Goal: Transaction & Acquisition: Subscribe to service/newsletter

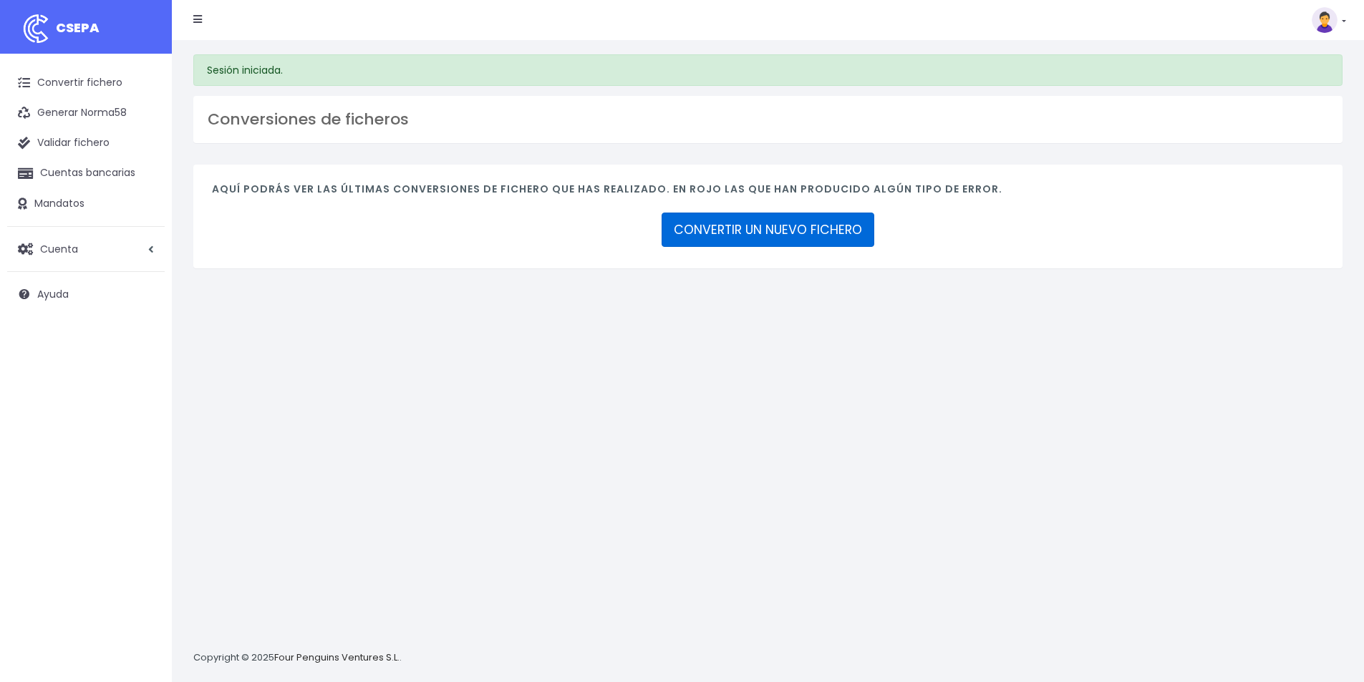
click at [806, 232] on link "CONVERTIR UN NUEVO FICHERO" at bounding box center [767, 230] width 213 height 34
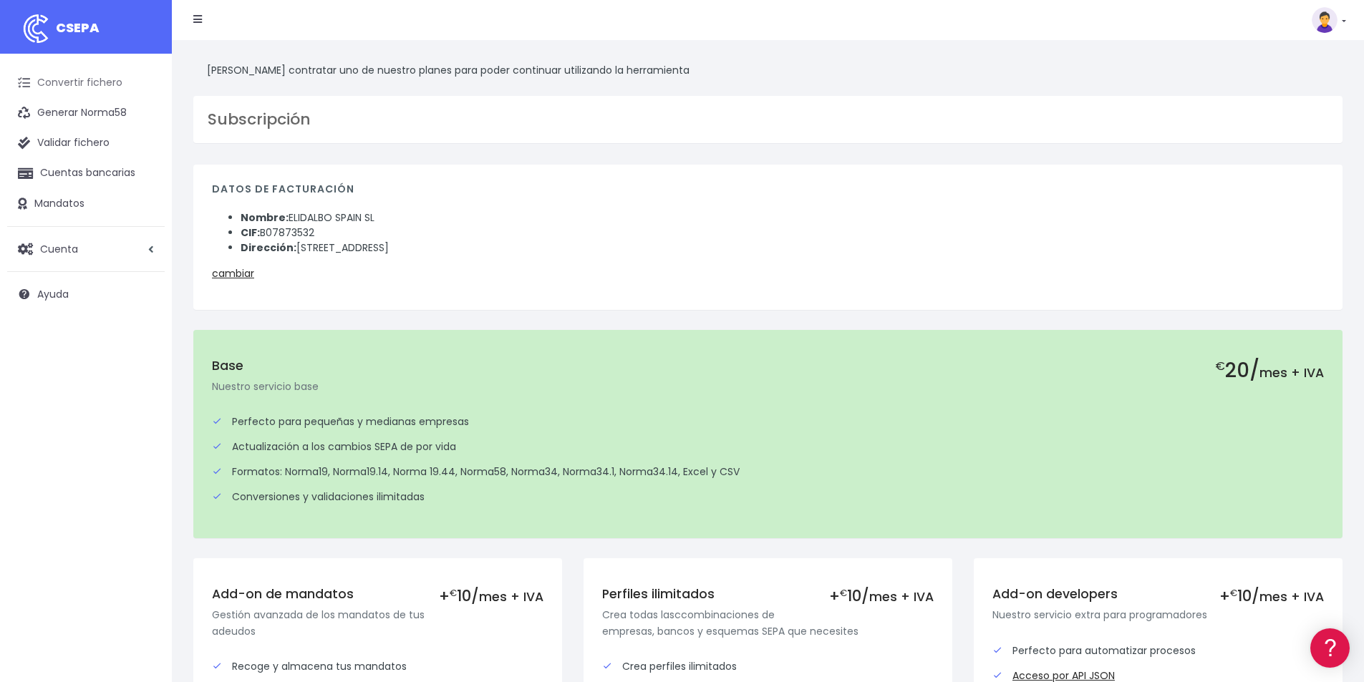
click at [79, 84] on link "Convertir fichero" at bounding box center [85, 83] width 157 height 30
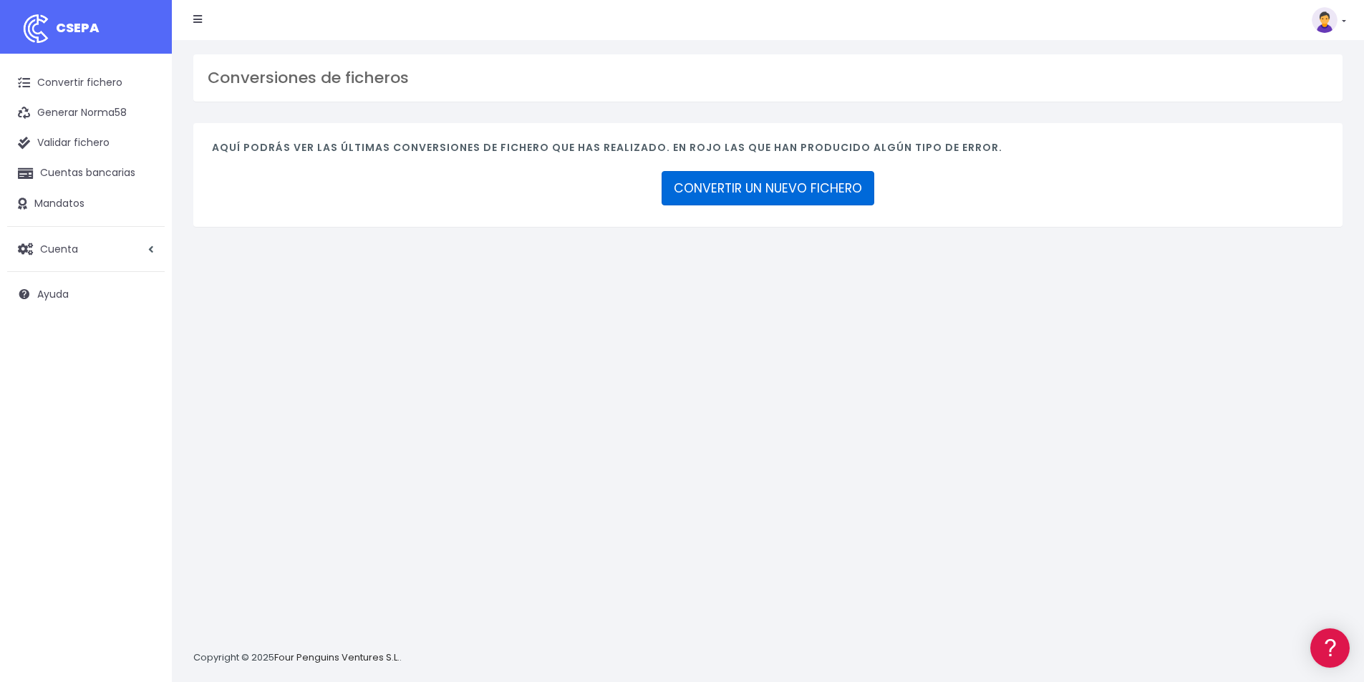
click at [772, 189] on link "CONVERTIR UN NUEVO FICHERO" at bounding box center [767, 188] width 213 height 34
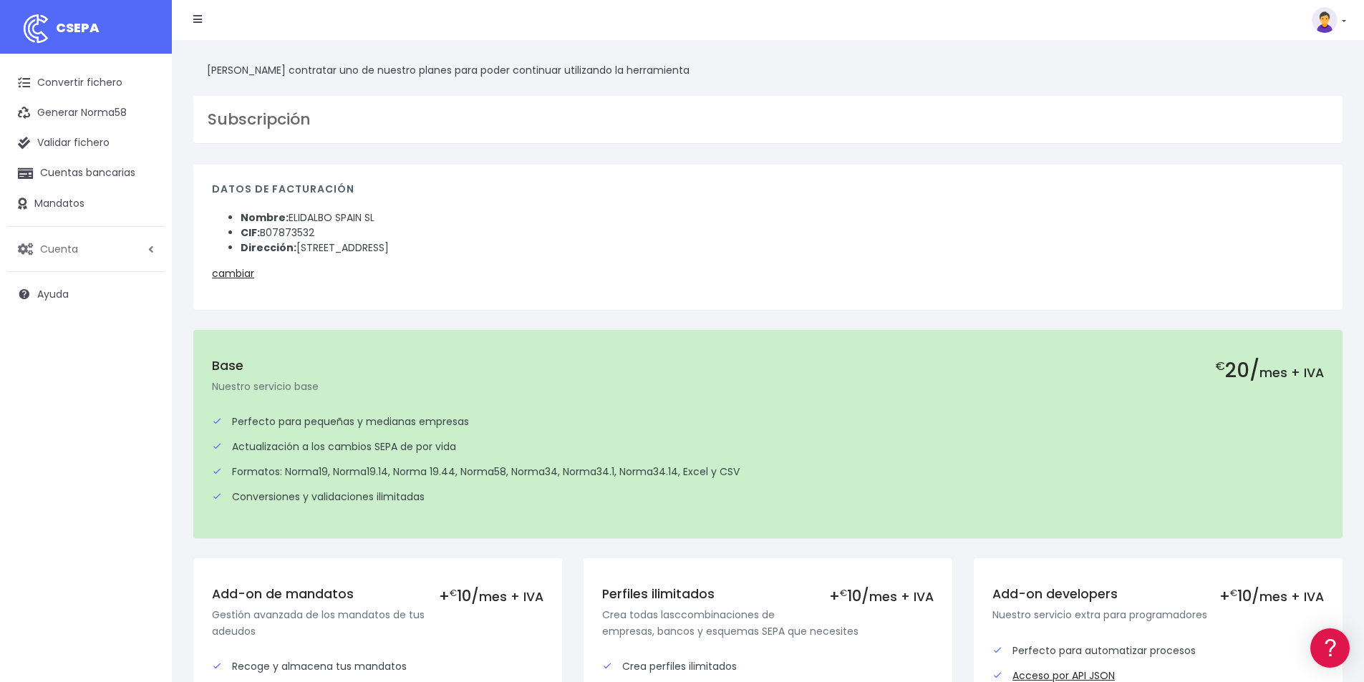
click at [63, 247] on span "Cuenta" at bounding box center [59, 248] width 38 height 14
click at [69, 307] on link "Suscripción" at bounding box center [94, 309] width 142 height 26
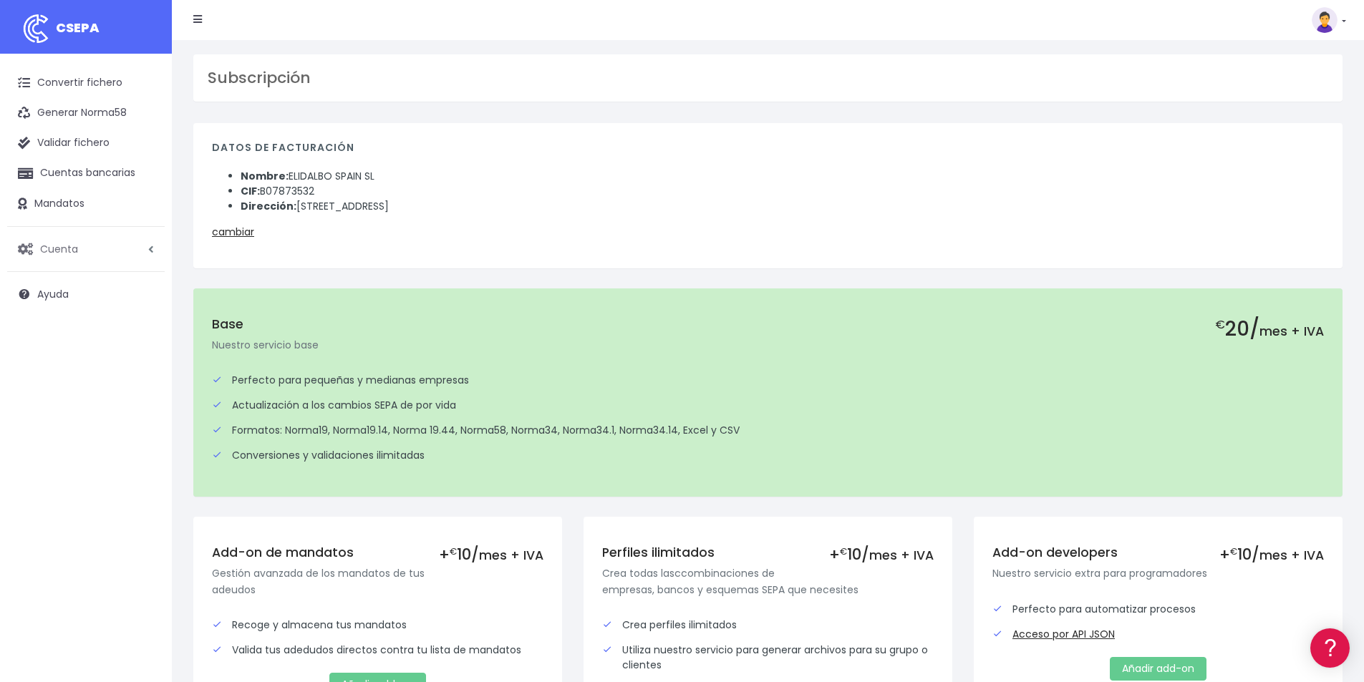
click at [82, 250] on link "Cuenta" at bounding box center [85, 249] width 157 height 30
click at [74, 327] on link "Facturación" at bounding box center [94, 335] width 142 height 26
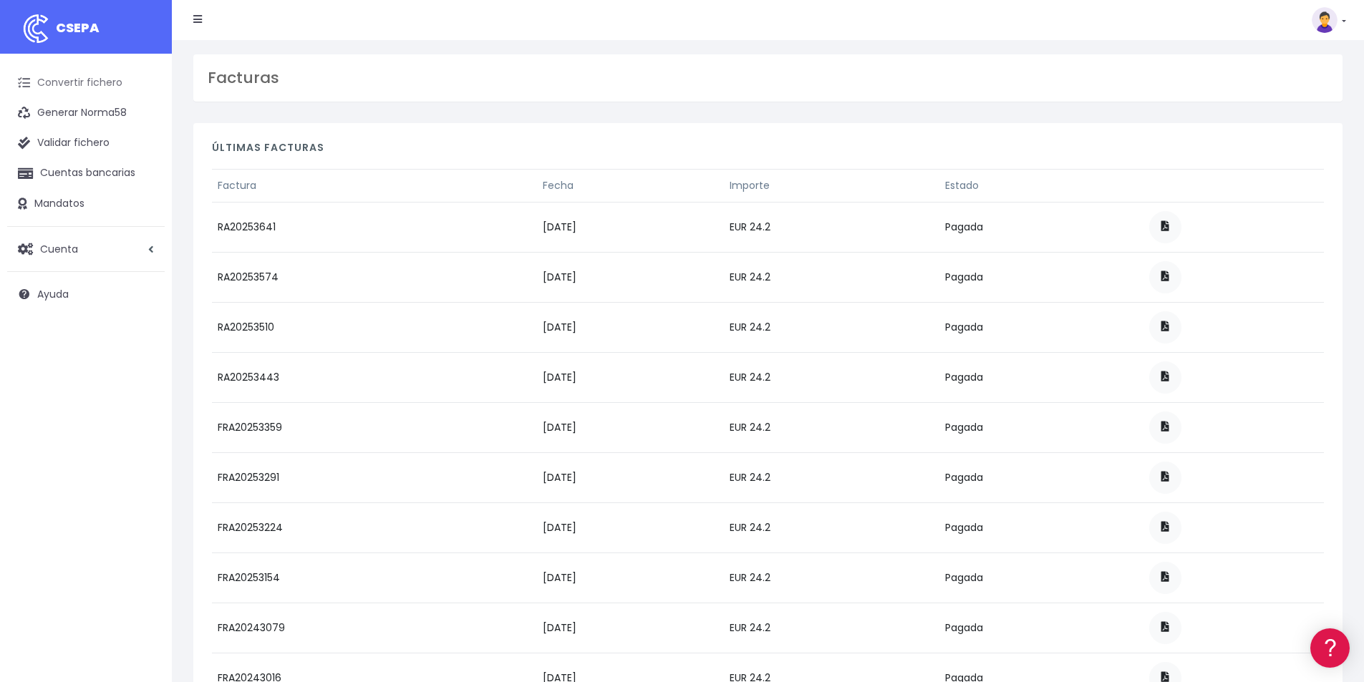
click at [87, 78] on link "Convertir fichero" at bounding box center [85, 83] width 157 height 30
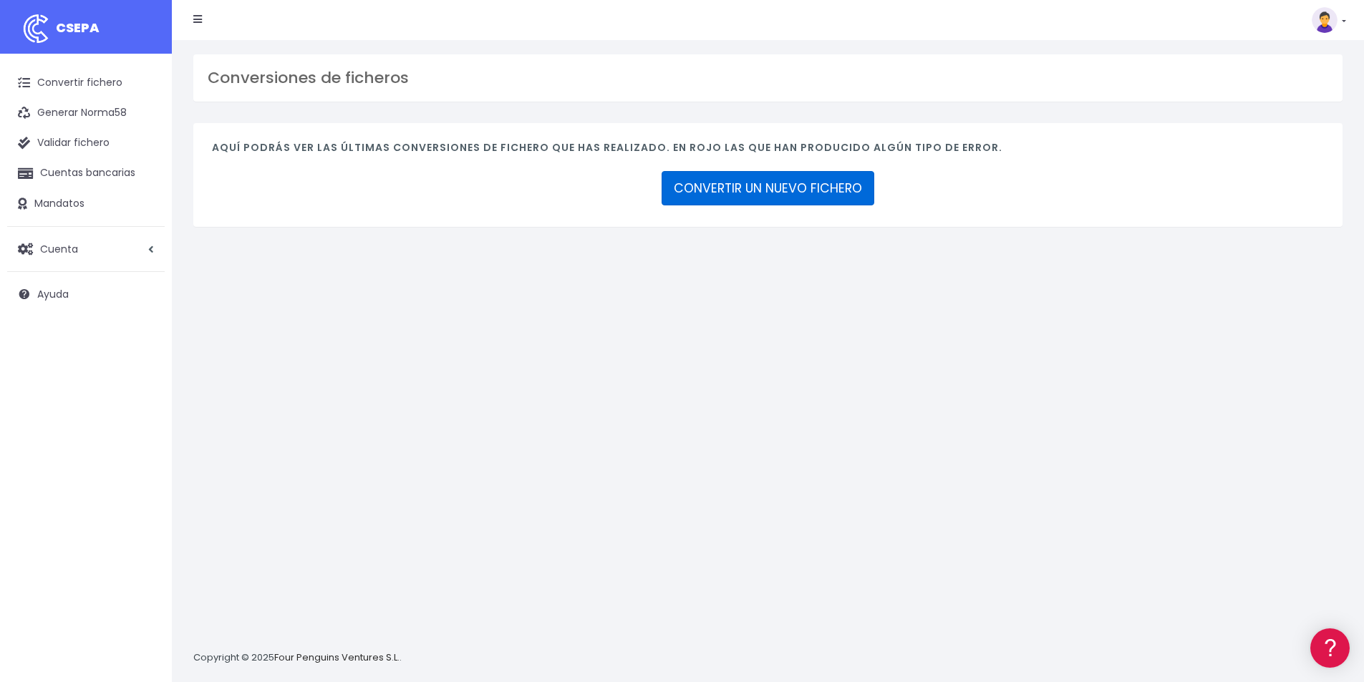
click at [774, 197] on link "CONVERTIR UN NUEVO FICHERO" at bounding box center [767, 188] width 213 height 34
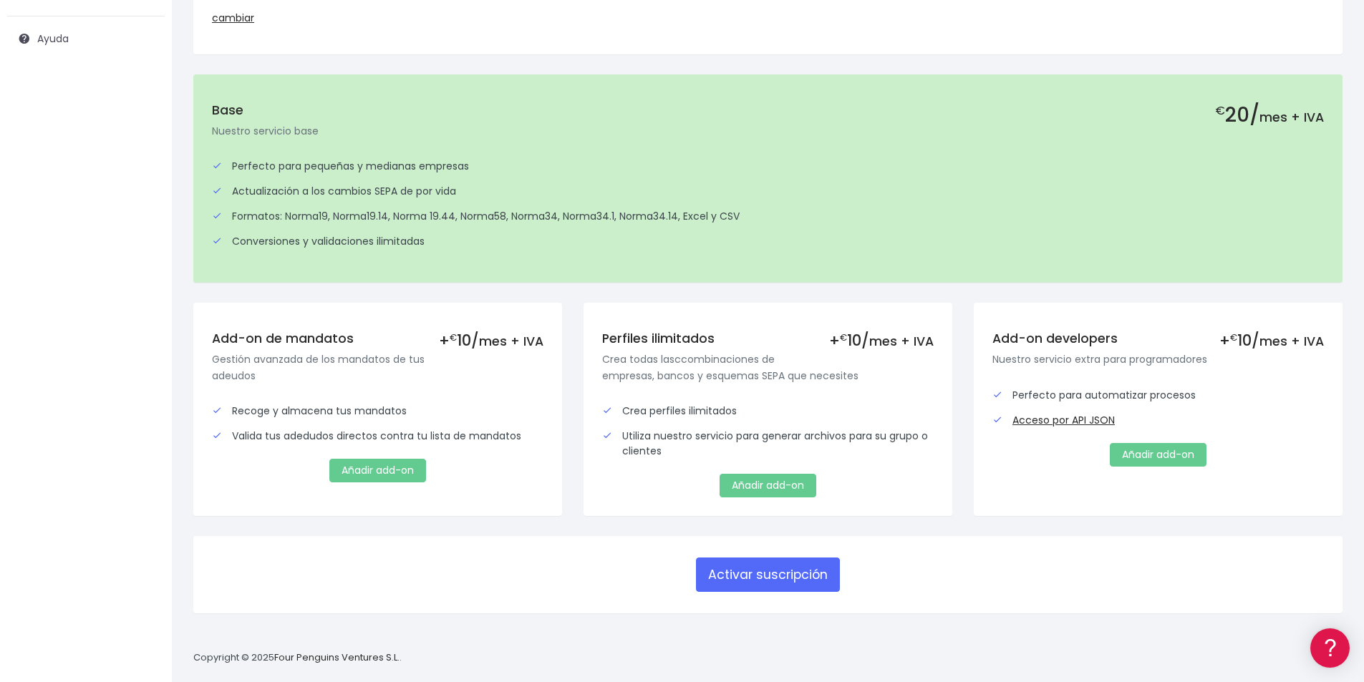
scroll to position [269, 0]
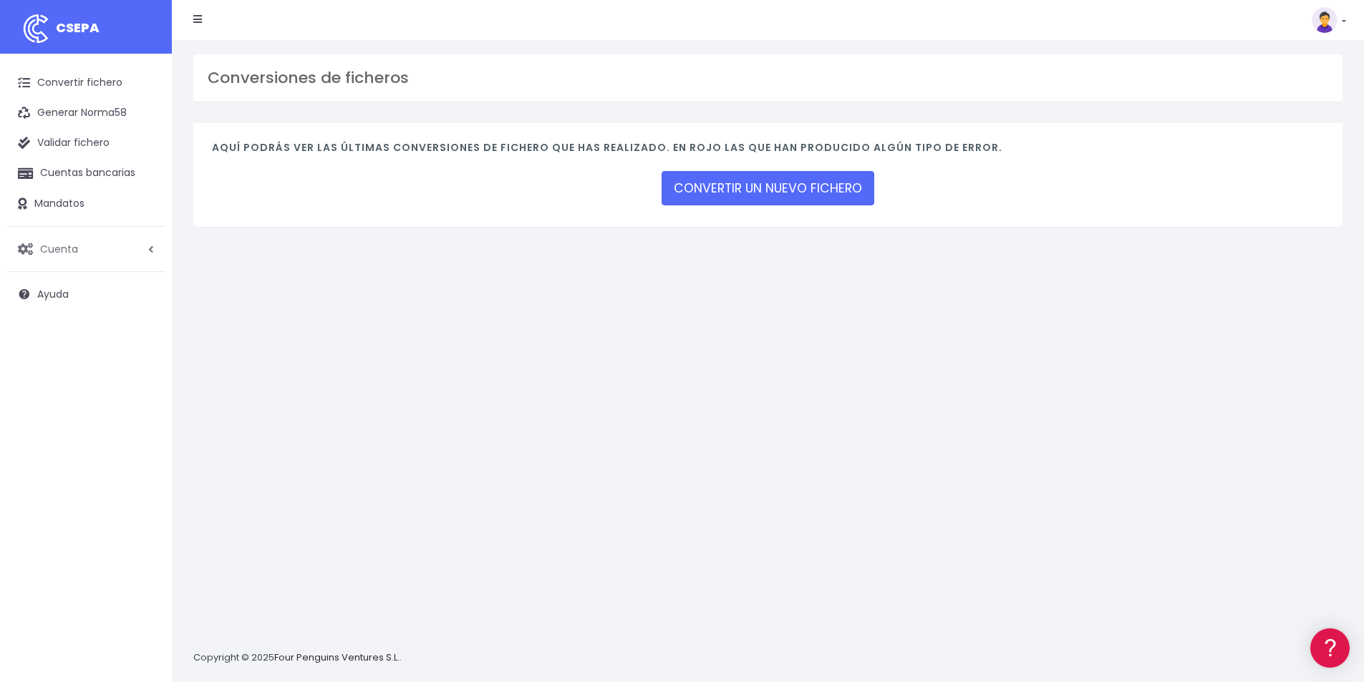
click at [77, 255] on span "Cuenta" at bounding box center [59, 248] width 38 height 14
click at [57, 284] on link "Perfiles" at bounding box center [94, 284] width 142 height 26
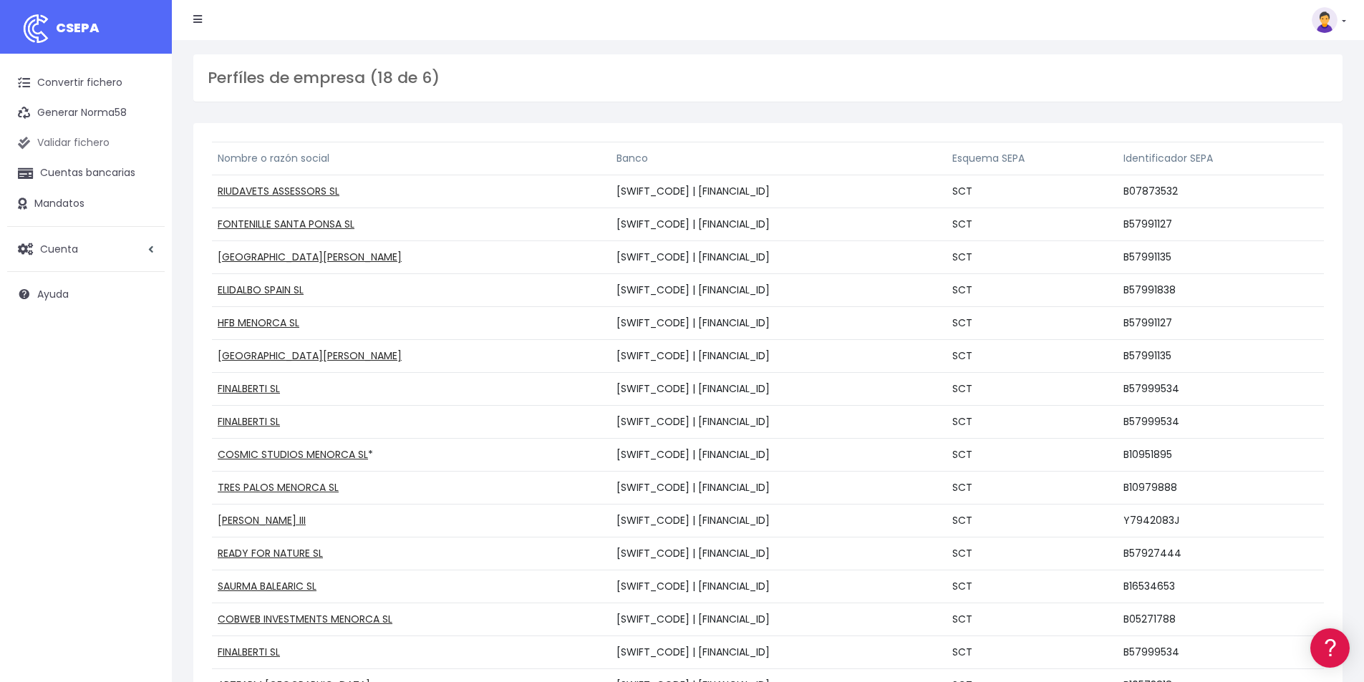
click at [72, 145] on link "Validar fichero" at bounding box center [85, 143] width 157 height 30
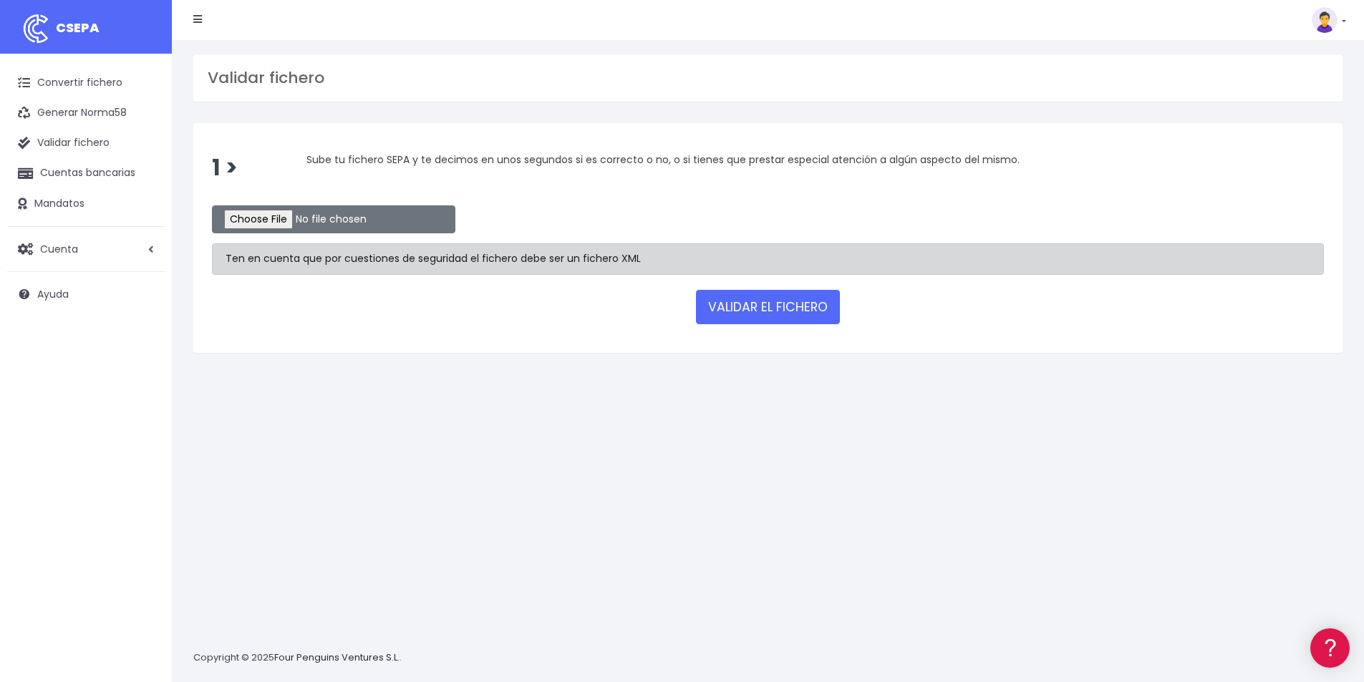
scroll to position [14, 0]
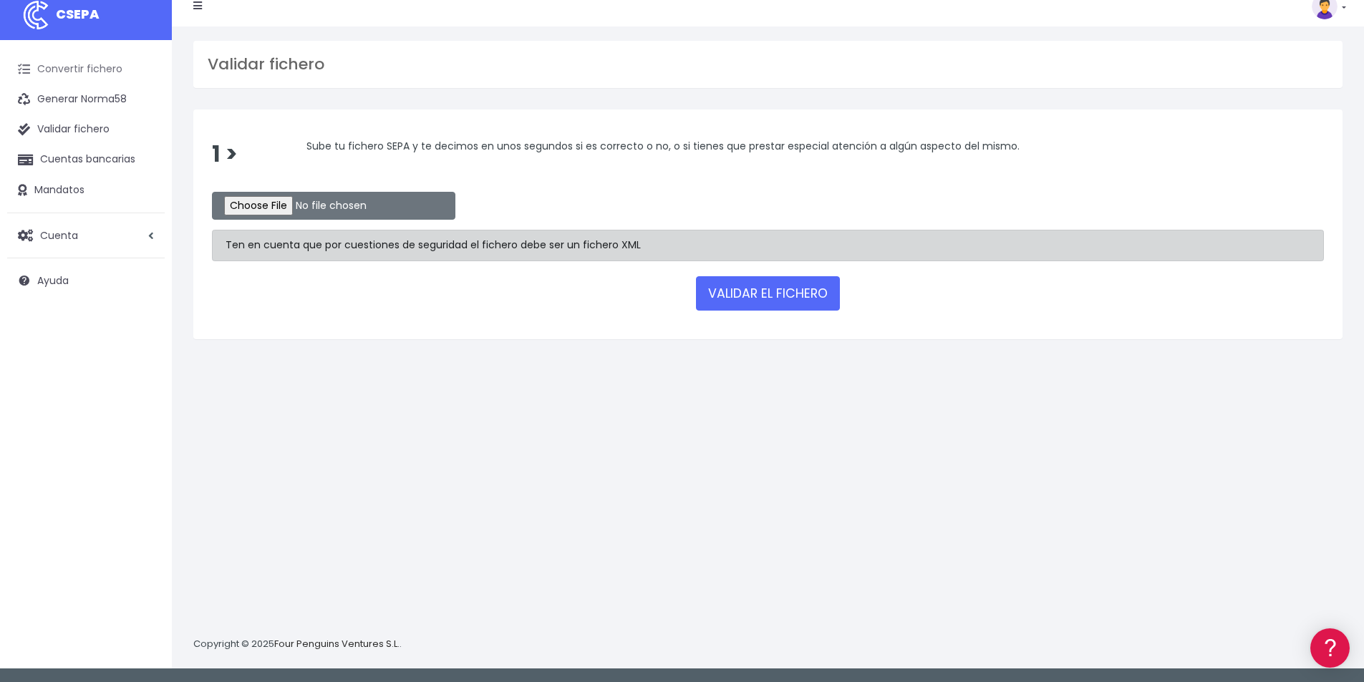
click at [77, 68] on link "Convertir fichero" at bounding box center [85, 69] width 157 height 30
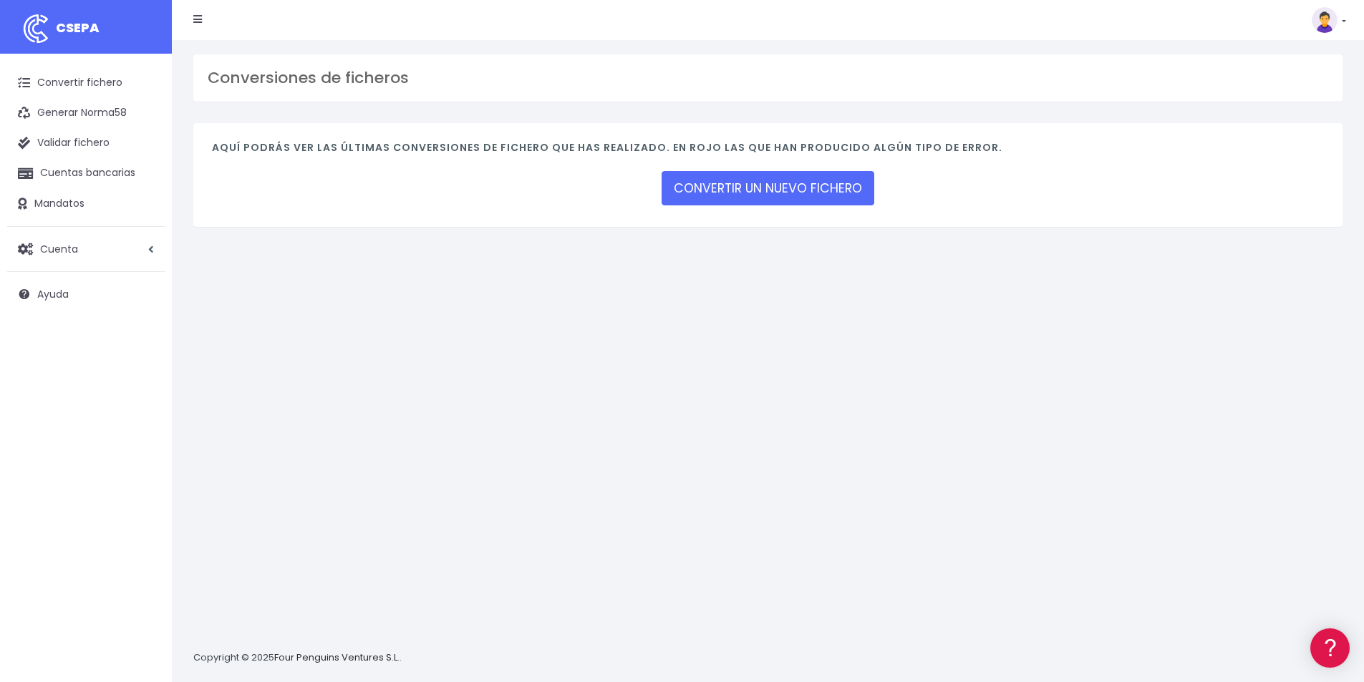
click at [196, 18] on icon at bounding box center [197, 19] width 9 height 10
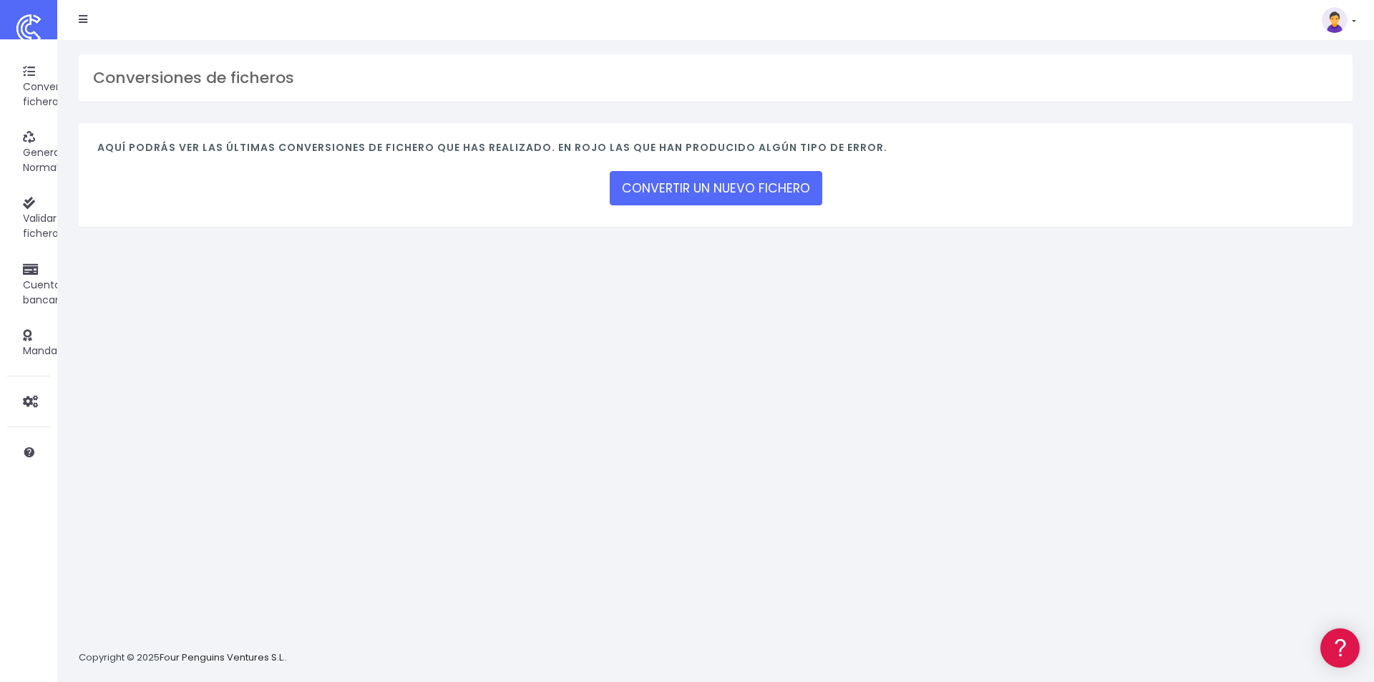
click at [1349, 24] on link at bounding box center [1339, 20] width 34 height 26
click at [1286, 159] on link "Ayuda" at bounding box center [1306, 157] width 99 height 26
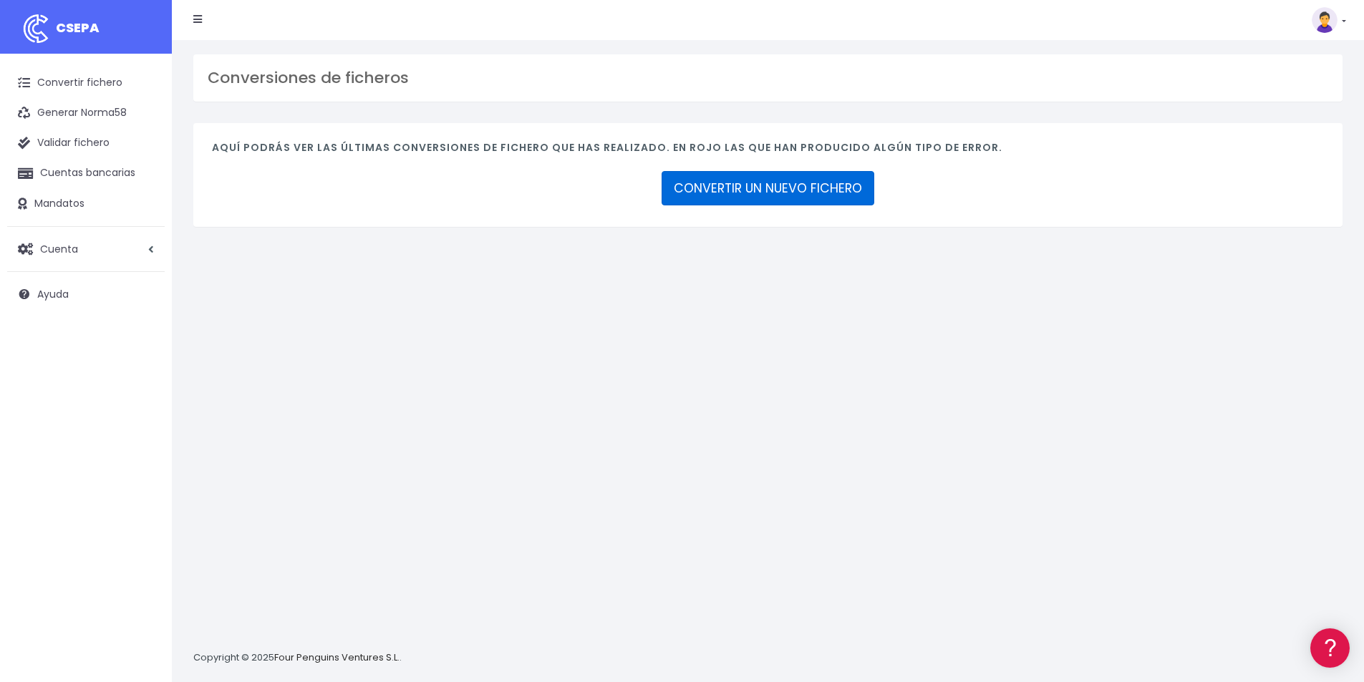
click at [798, 196] on link "CONVERTIR UN NUEVO FICHERO" at bounding box center [767, 188] width 213 height 34
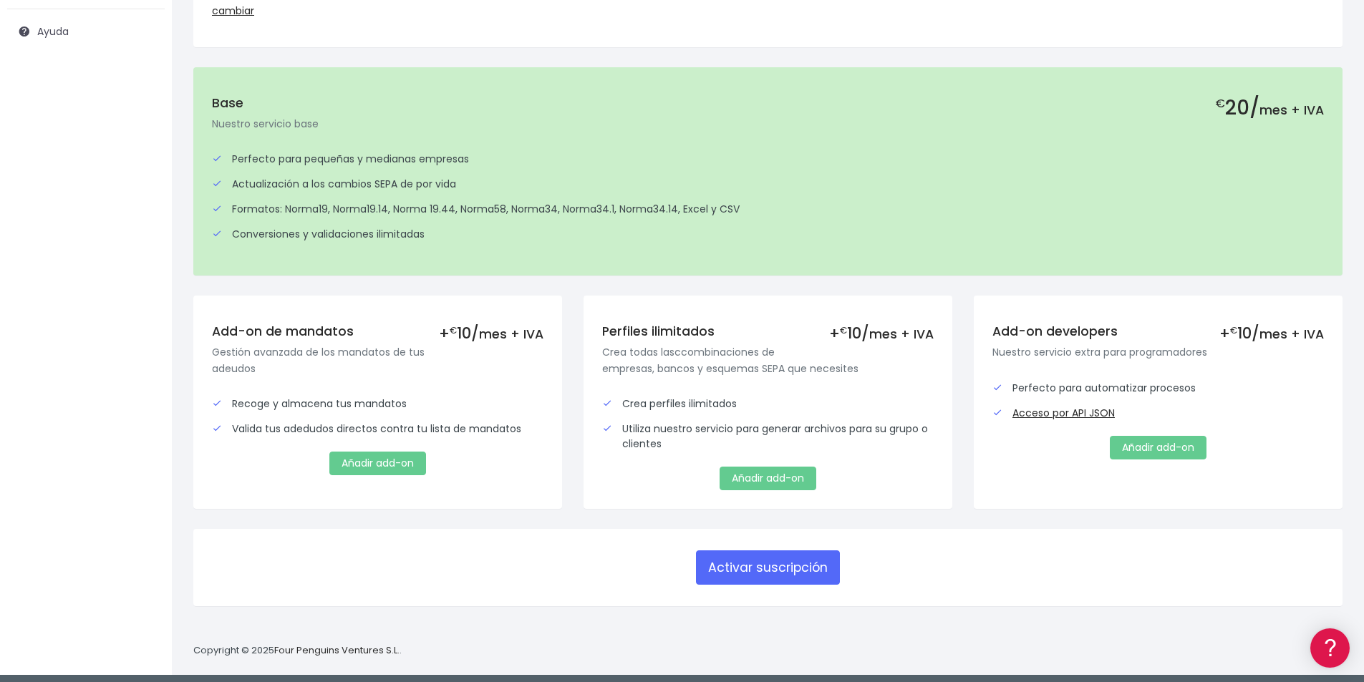
scroll to position [269, 0]
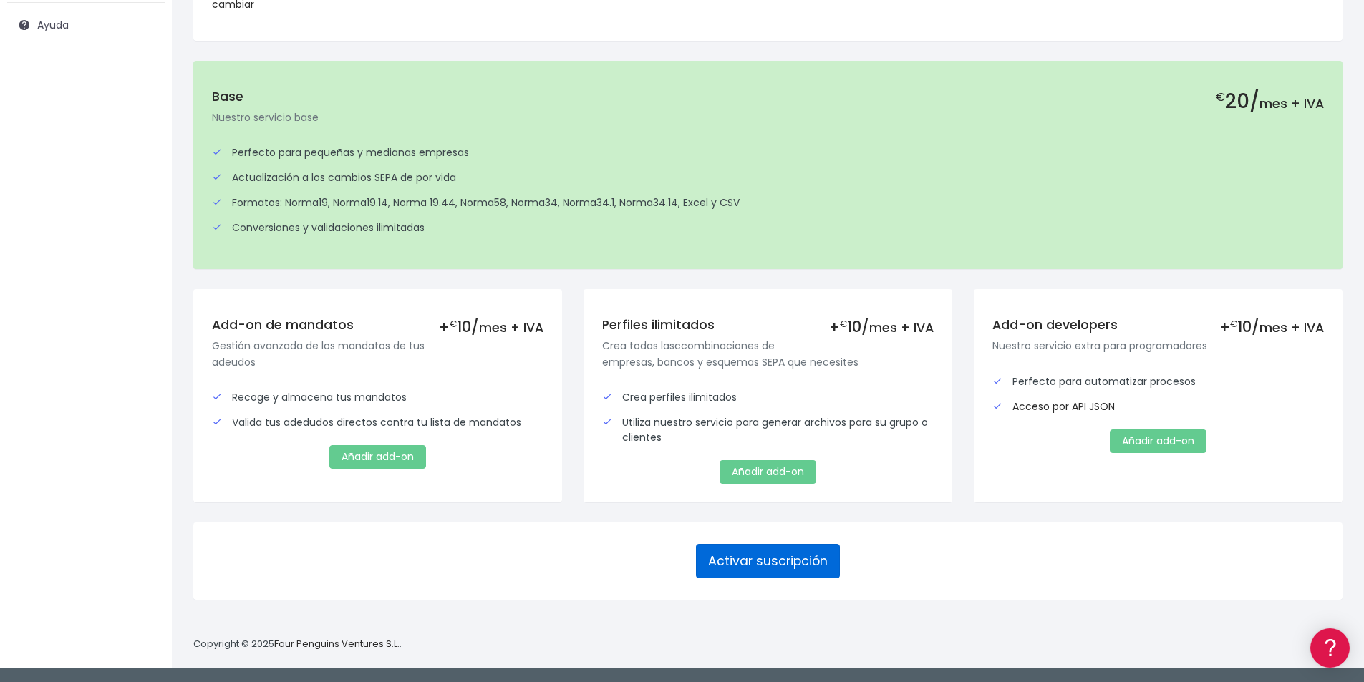
click at [805, 559] on button "Activar suscripción" at bounding box center [768, 561] width 144 height 34
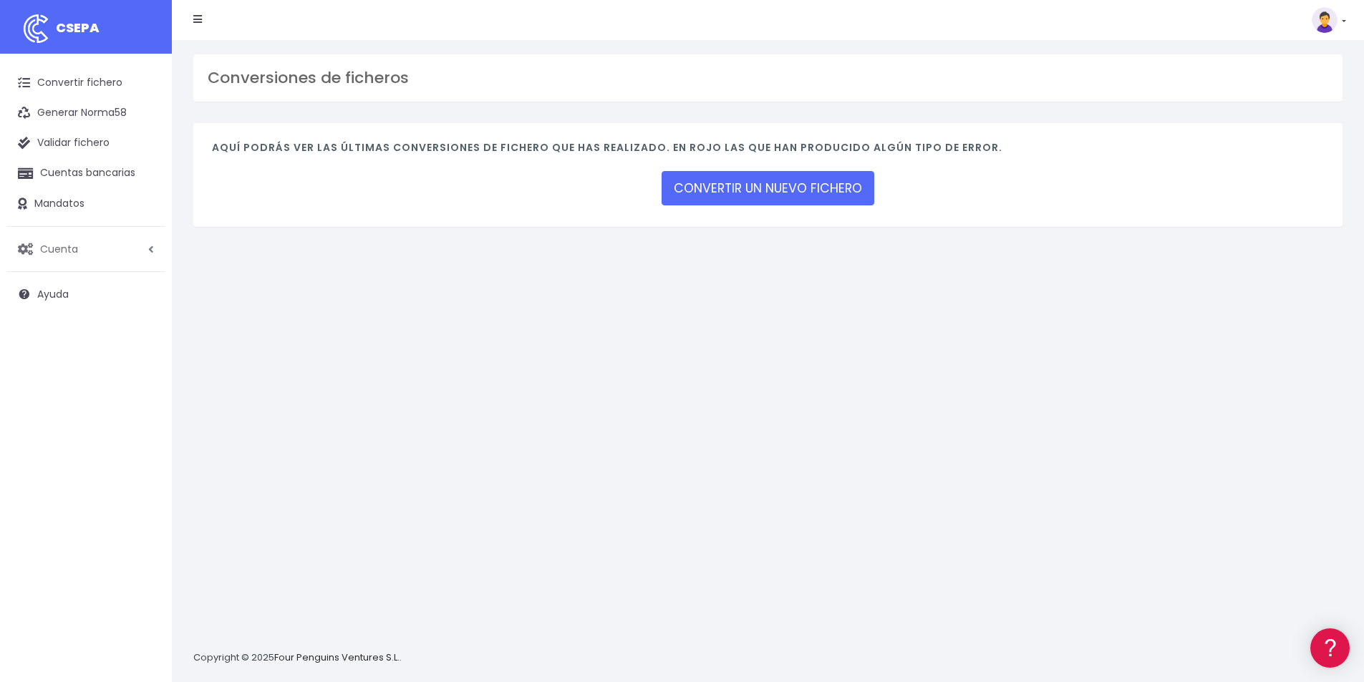
click at [71, 252] on span "Cuenta" at bounding box center [59, 248] width 38 height 14
click at [73, 342] on link "Facturación" at bounding box center [94, 335] width 142 height 26
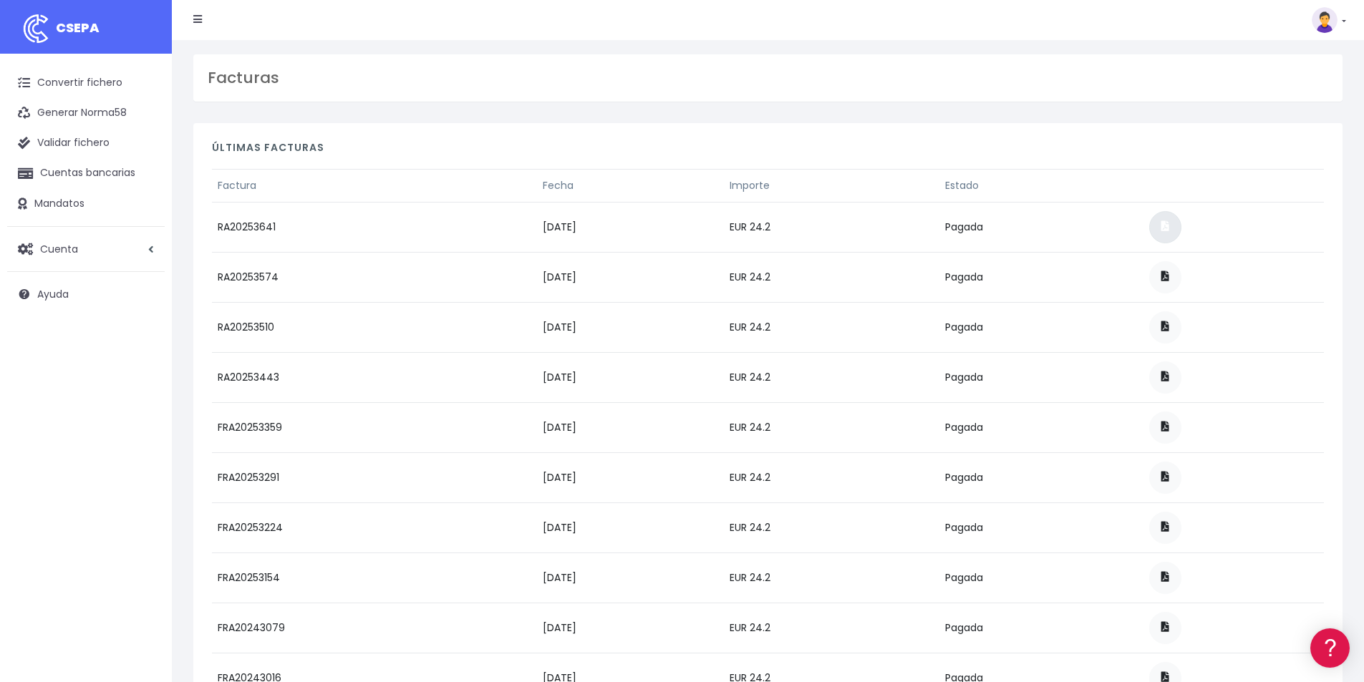
click at [1178, 231] on link at bounding box center [1165, 227] width 32 height 32
click at [62, 250] on span "Cuenta" at bounding box center [59, 248] width 38 height 14
click at [85, 86] on link "Convertir fichero" at bounding box center [85, 83] width 157 height 30
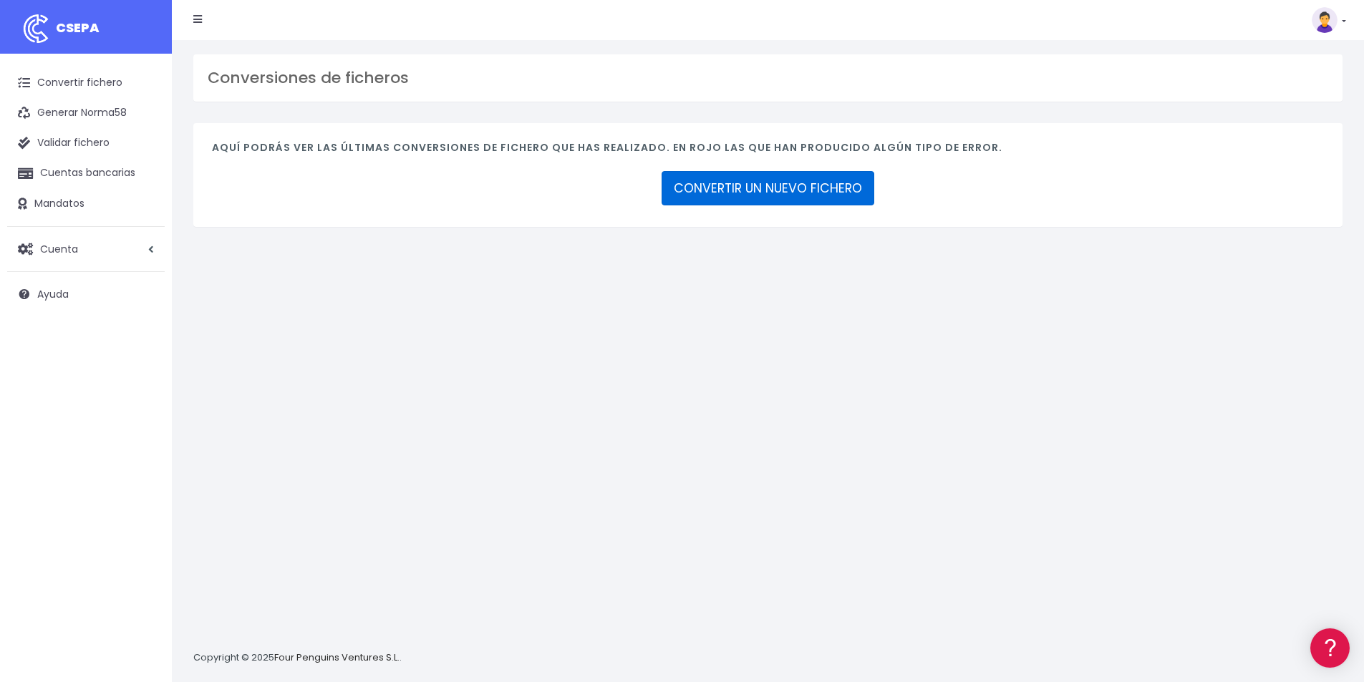
click at [790, 190] on link "CONVERTIR UN NUEVO FICHERO" at bounding box center [767, 188] width 213 height 34
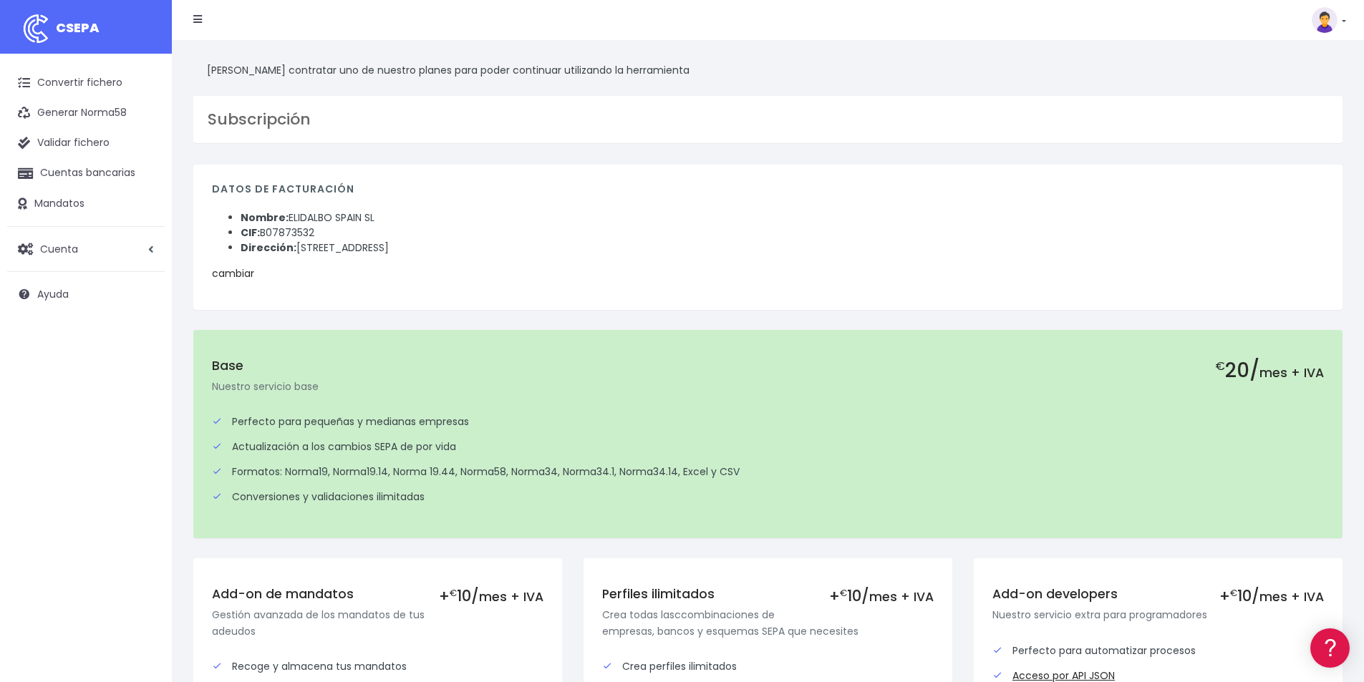
click at [236, 276] on link "cambiar" at bounding box center [233, 273] width 42 height 14
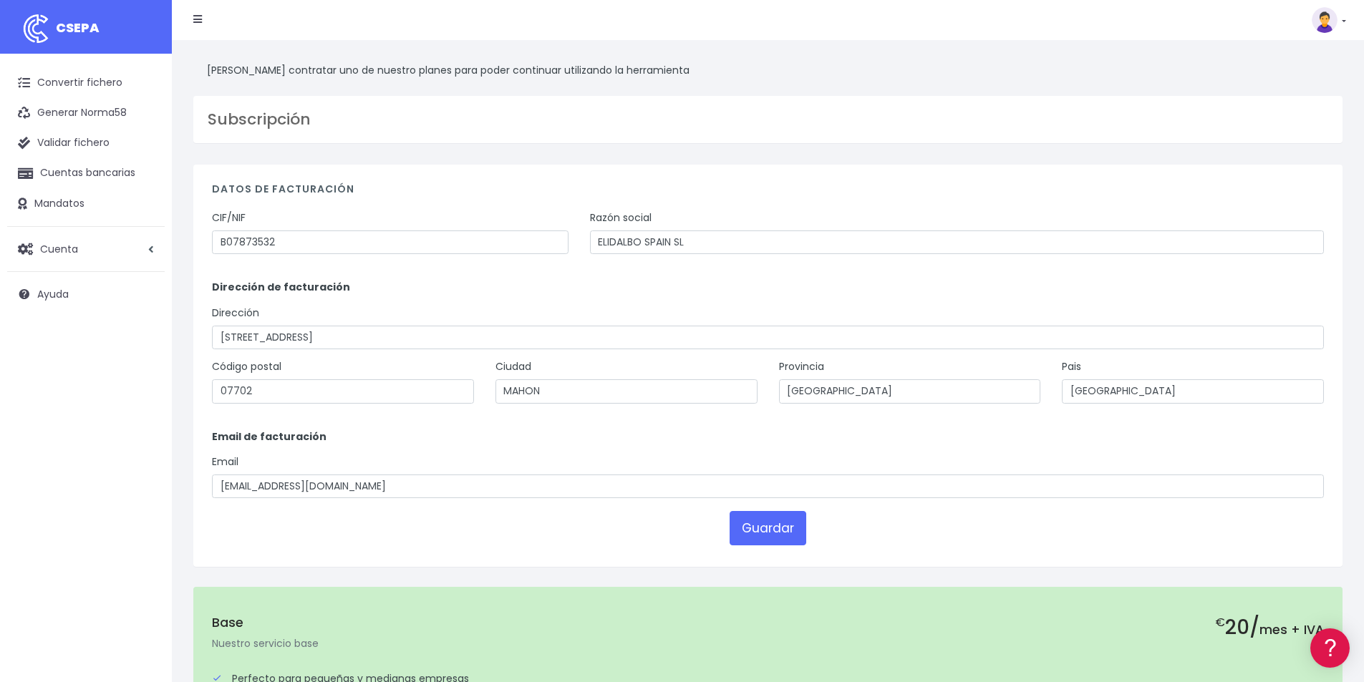
click at [1343, 19] on link at bounding box center [1328, 20] width 34 height 26
click at [1295, 64] on link "Suscripción" at bounding box center [1295, 62] width 99 height 26
